Goal: Task Accomplishment & Management: Use online tool/utility

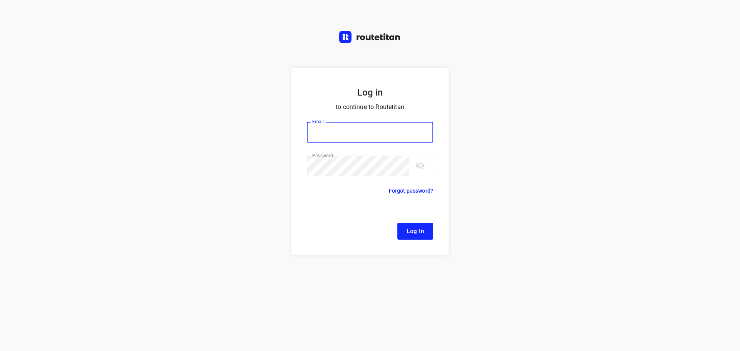
type input "[EMAIL_ADDRESS][DOMAIN_NAME]"
click at [417, 231] on span "Log In" at bounding box center [414, 231] width 17 height 10
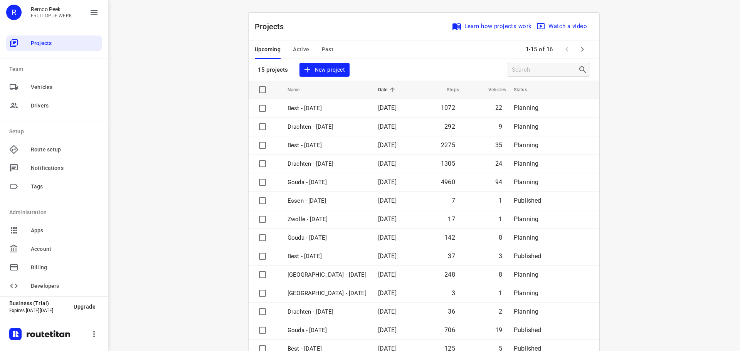
click at [637, 88] on div "i © 2025 Routetitan , © Stadia Maps , © OpenMapTiles © OpenStreetMap contributo…" at bounding box center [424, 175] width 632 height 351
click at [302, 50] on span "Active" at bounding box center [301, 50] width 16 height 10
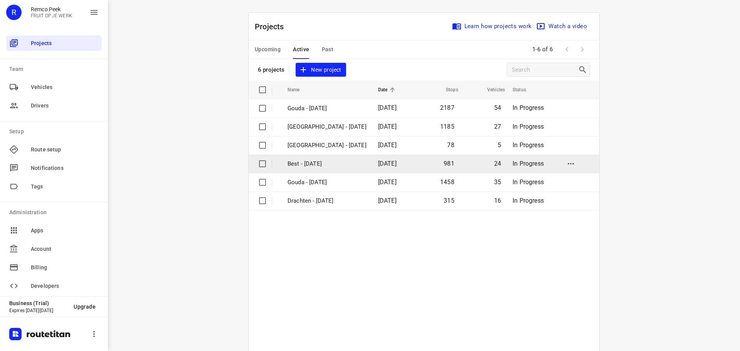
click at [306, 157] on td "Best - [DATE]" at bounding box center [326, 163] width 92 height 18
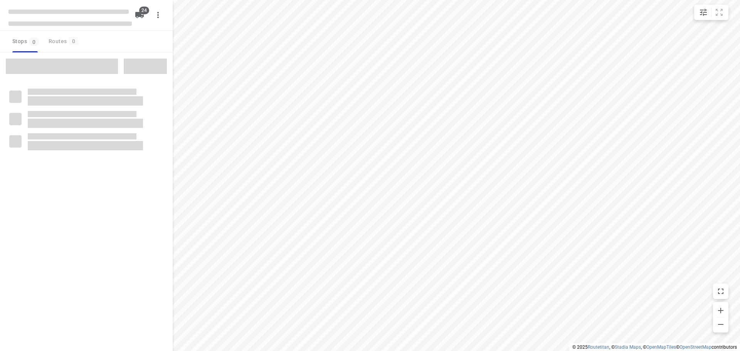
checkbox input "true"
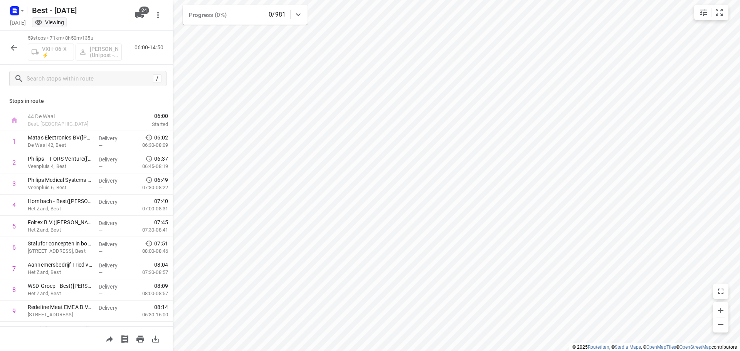
scroll to position [2, 0]
click at [21, 50] on div "59 stops • 71km • 8h50m • 135u VXH-06-X ⚡ [PERSON_NAME] (Unipost - Best - ZZP) …" at bounding box center [86, 48] width 173 height 34
click at [17, 50] on icon "button" at bounding box center [13, 47] width 9 height 9
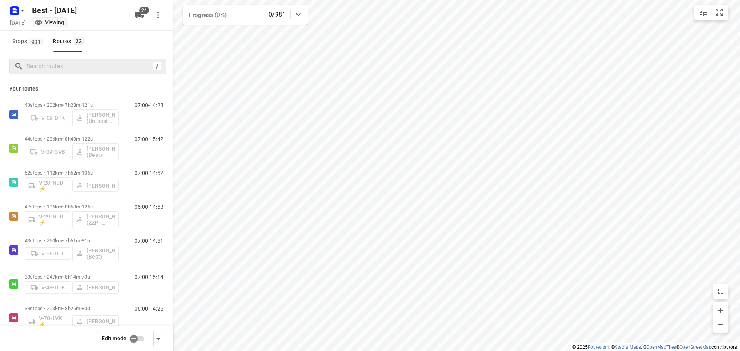
click at [48, 72] on div "/" at bounding box center [87, 66] width 157 height 15
click at [27, 69] on input "Search routes" at bounding box center [90, 66] width 126 height 12
type input "y"
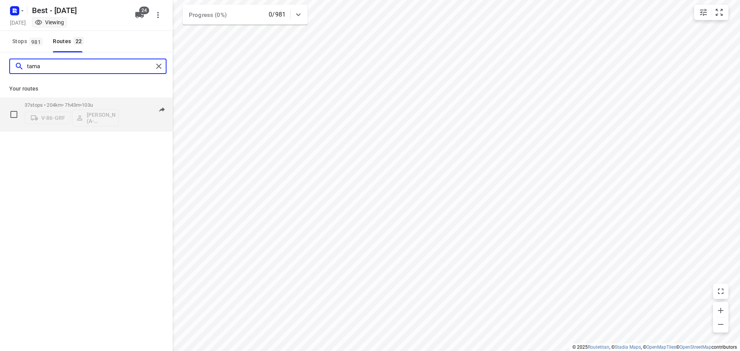
type input "tama"
click at [47, 103] on p "37 stops • 204km • 7h43m • 103u" at bounding box center [72, 105] width 94 height 6
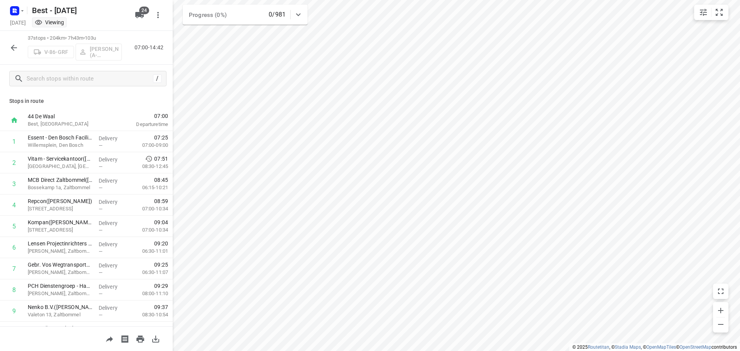
click at [12, 46] on icon "button" at bounding box center [14, 48] width 6 height 6
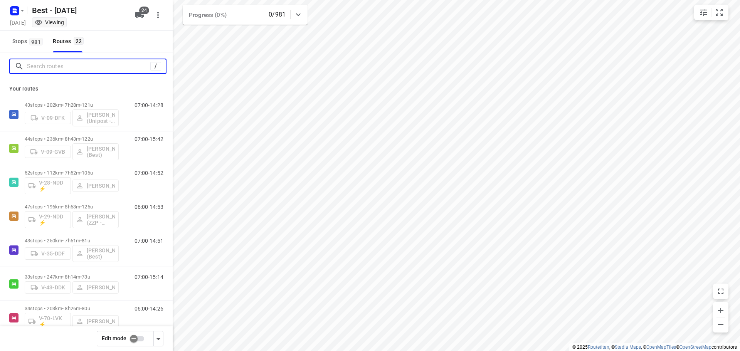
click at [81, 62] on input "Search routes" at bounding box center [88, 66] width 123 height 12
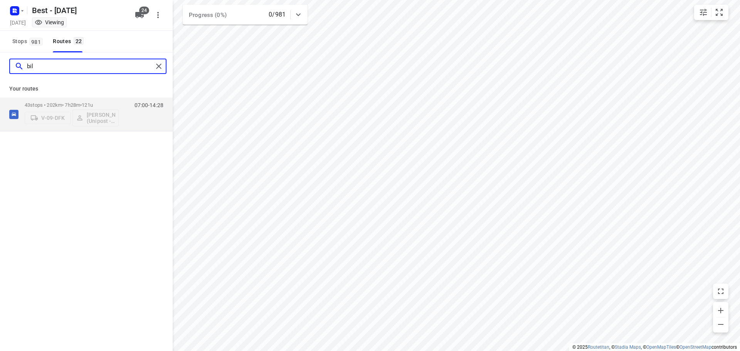
type input "bil"
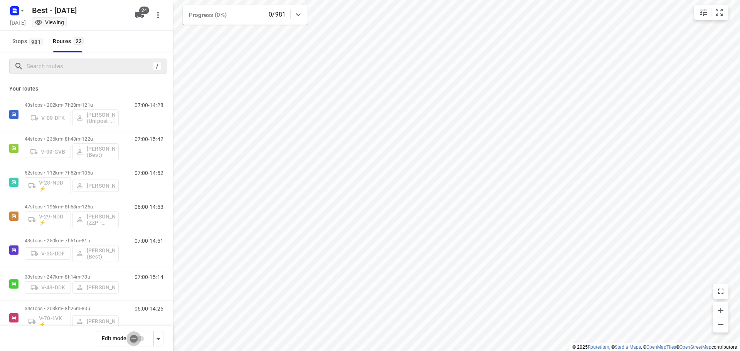
click at [133, 339] on input "checkbox" at bounding box center [134, 338] width 44 height 15
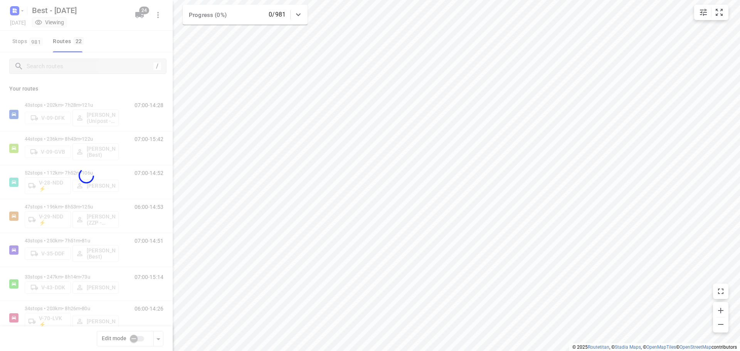
checkbox input "true"
click at [67, 63] on div at bounding box center [86, 175] width 173 height 351
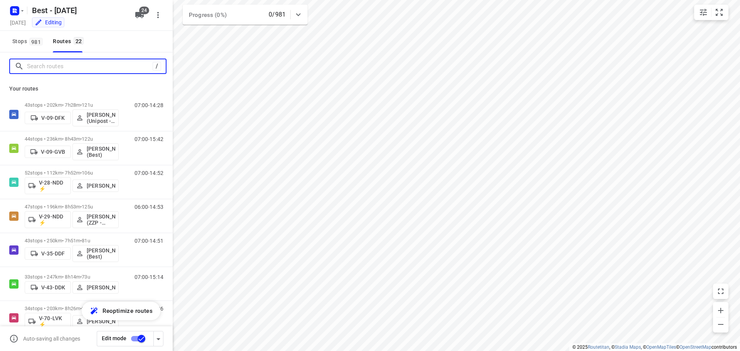
click at [64, 66] on input "Search routes" at bounding box center [90, 66] width 126 height 12
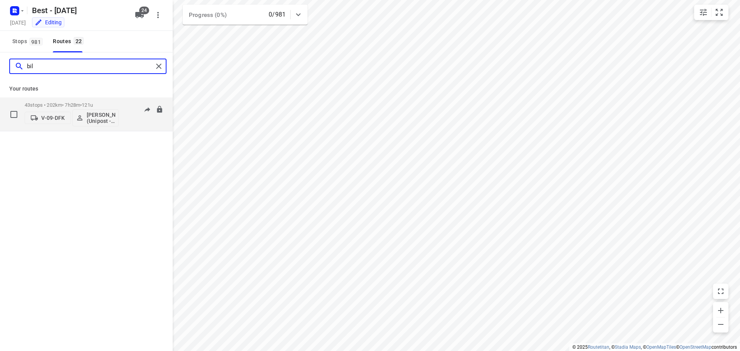
type input "bil"
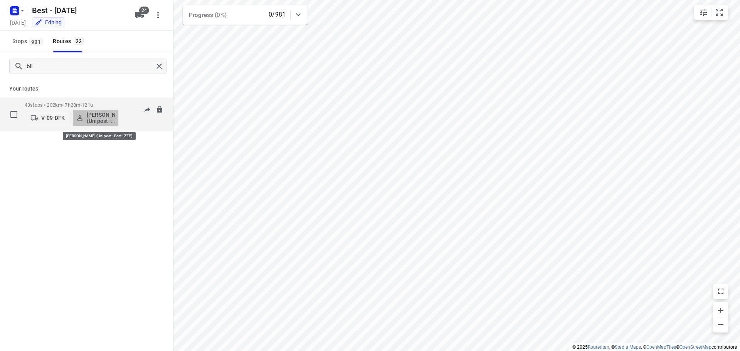
click at [98, 116] on p "[PERSON_NAME] (Unipost - Best - ZZP)" at bounding box center [101, 118] width 29 height 12
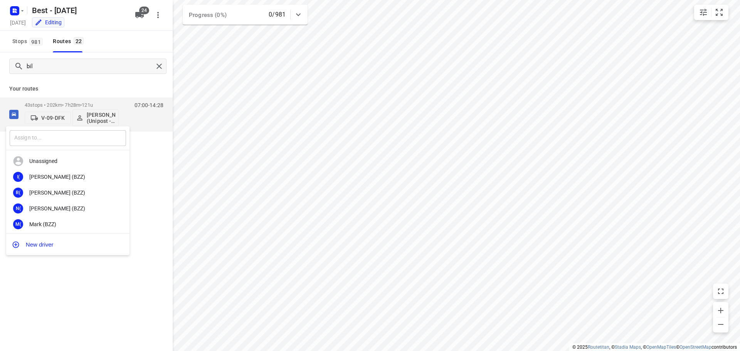
click at [86, 137] on input "text" at bounding box center [68, 138] width 116 height 16
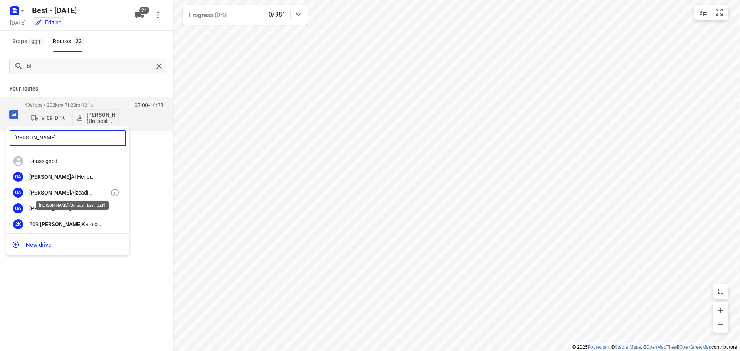
type input "[PERSON_NAME]"
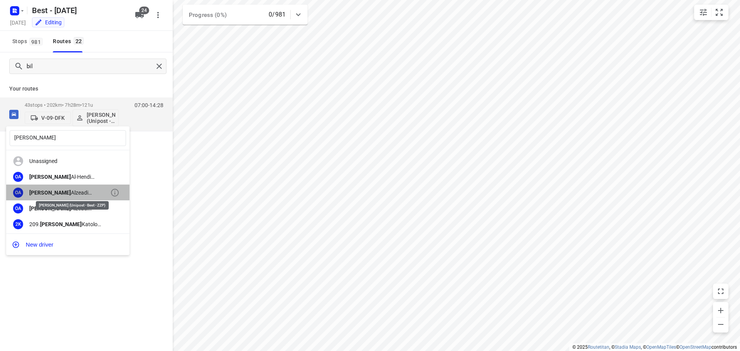
click at [91, 194] on div "[PERSON_NAME] (Unipost - Best - ZZP)" at bounding box center [69, 193] width 81 height 6
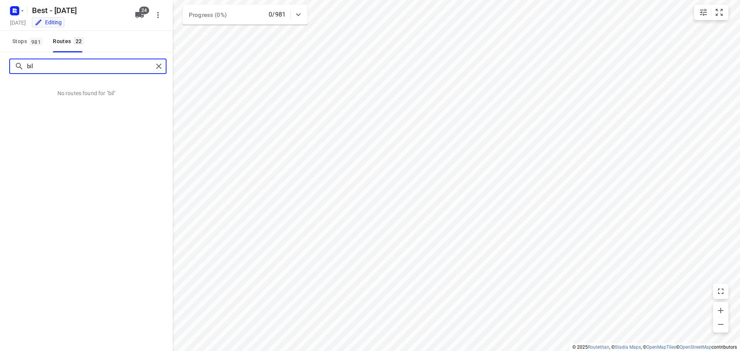
drag, startPoint x: 49, startPoint y: 67, endPoint x: -34, endPoint y: 60, distance: 82.7
click at [0, 60] on html "i © 2025 Routetitan , © Stadia Maps , © OpenMapTiles © OpenStreetMap contributo…" at bounding box center [370, 175] width 740 height 351
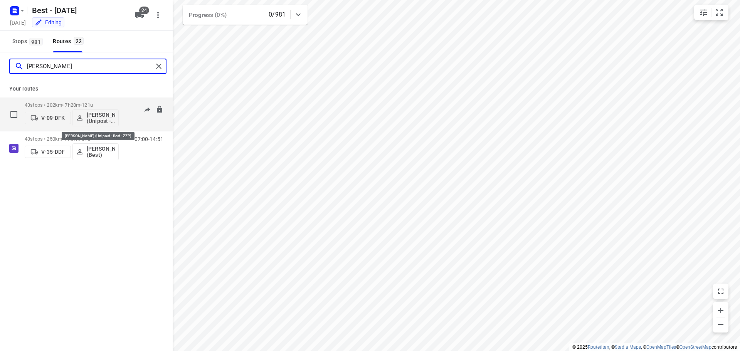
type input "[PERSON_NAME]"
click at [98, 117] on p "[PERSON_NAME] (Unipost - Best - ZZP)" at bounding box center [101, 118] width 29 height 12
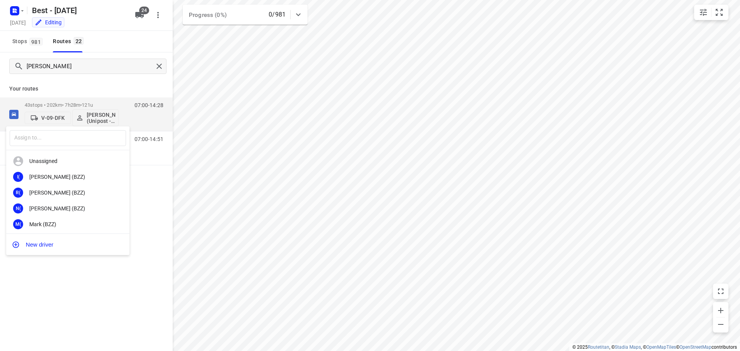
click at [103, 332] on div "​ Unassigned I( [PERSON_NAME] (BZZ) R( [PERSON_NAME] (BZZ) N( [PERSON_NAME] (BZ…" at bounding box center [370, 175] width 740 height 351
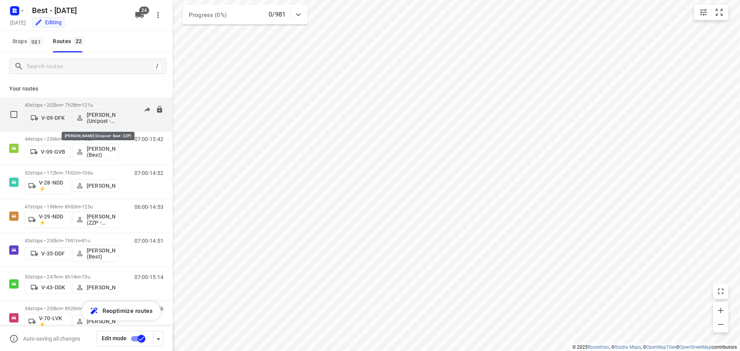
click at [102, 114] on p "[PERSON_NAME] (Unipost - Best - ZZP)" at bounding box center [101, 118] width 29 height 12
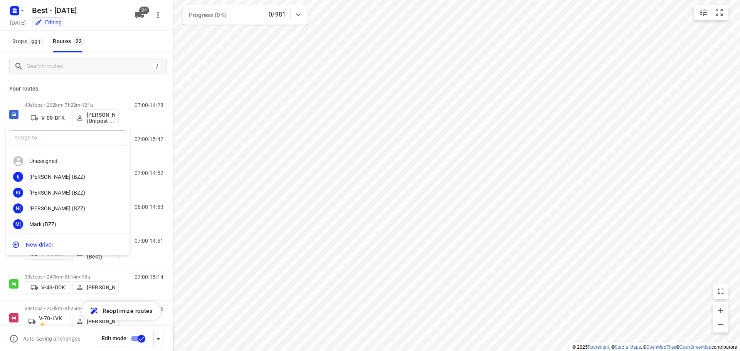
click at [70, 134] on input "text" at bounding box center [68, 138] width 116 height 16
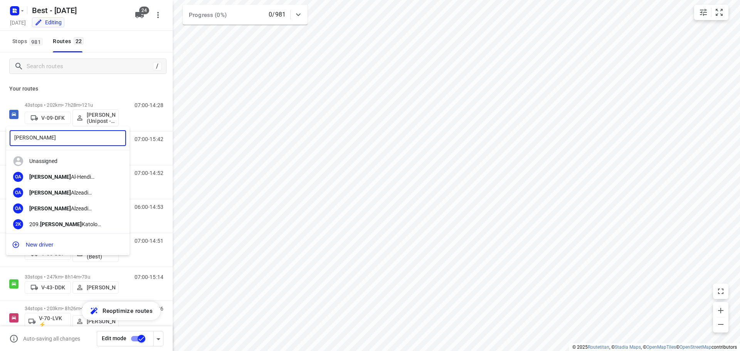
type input "[PERSON_NAME]"
click at [82, 208] on div "[PERSON_NAME] (Unipost)" at bounding box center [69, 208] width 81 height 6
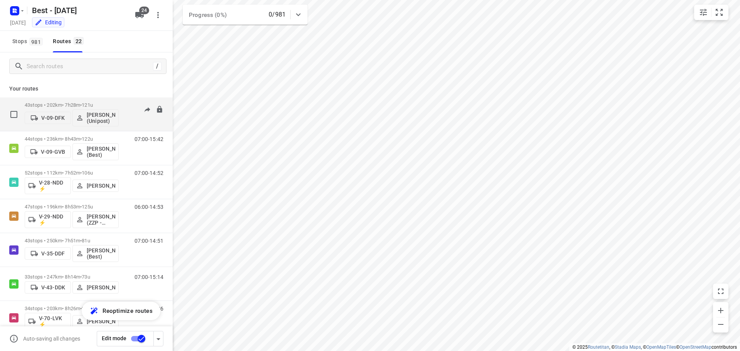
click at [96, 120] on p "[PERSON_NAME] (Unipost)" at bounding box center [101, 118] width 29 height 12
